Goal: Task Accomplishment & Management: Complete application form

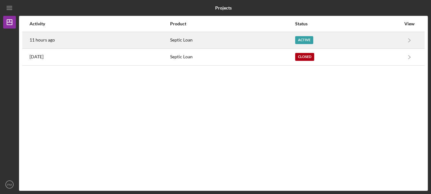
click at [202, 43] on div "Septic Loan" at bounding box center [232, 40] width 124 height 16
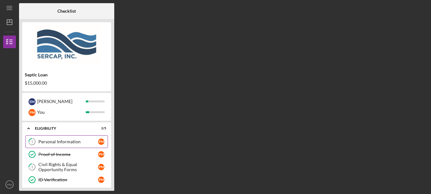
click at [62, 141] on div "Personal Information" at bounding box center [68, 141] width 60 height 5
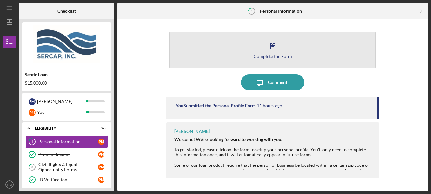
click at [273, 54] on div "Complete the Form" at bounding box center [272, 56] width 38 height 5
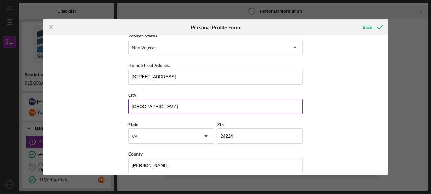
scroll to position [103, 0]
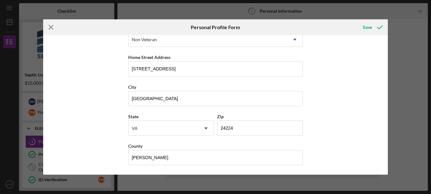
click at [52, 27] on icon "Icon/Menu Close" at bounding box center [51, 27] width 16 height 16
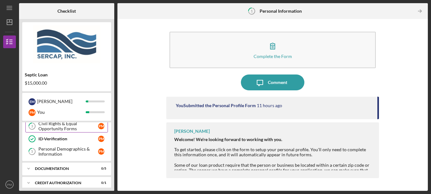
scroll to position [46, 0]
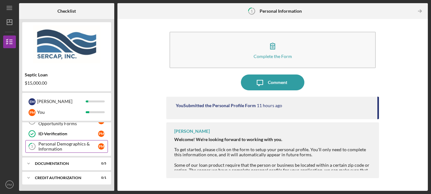
click at [73, 146] on div "Personal Demographics & Information" at bounding box center [68, 146] width 60 height 10
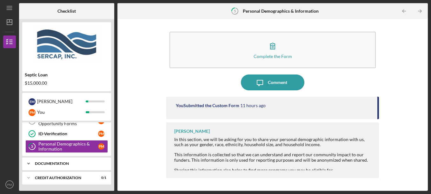
click at [48, 163] on div "Documentation" at bounding box center [69, 164] width 68 height 4
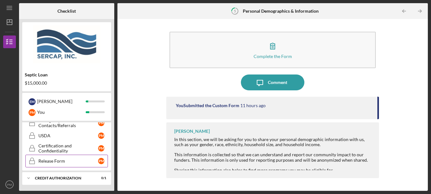
scroll to position [113, 0]
click at [58, 160] on div "Release Form" at bounding box center [68, 160] width 60 height 5
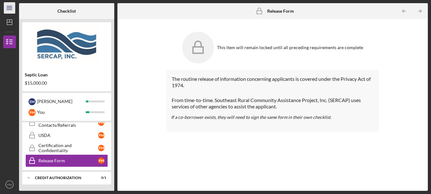
click at [11, 5] on icon "Icon/Menu" at bounding box center [10, 8] width 14 height 14
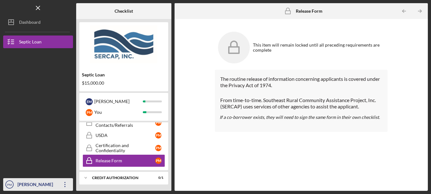
click at [51, 186] on div "[PERSON_NAME]" at bounding box center [36, 185] width 41 height 14
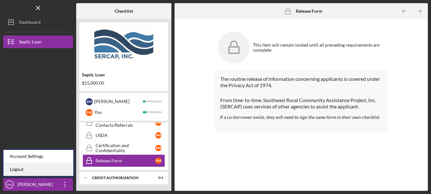
click at [21, 167] on link "Logout" at bounding box center [38, 169] width 70 height 13
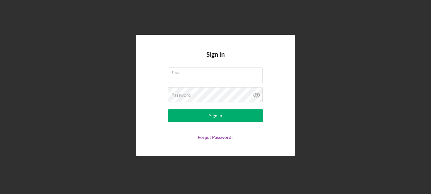
type input "[EMAIL_ADDRESS][DOMAIN_NAME]"
